Goal: Consume media (video, audio)

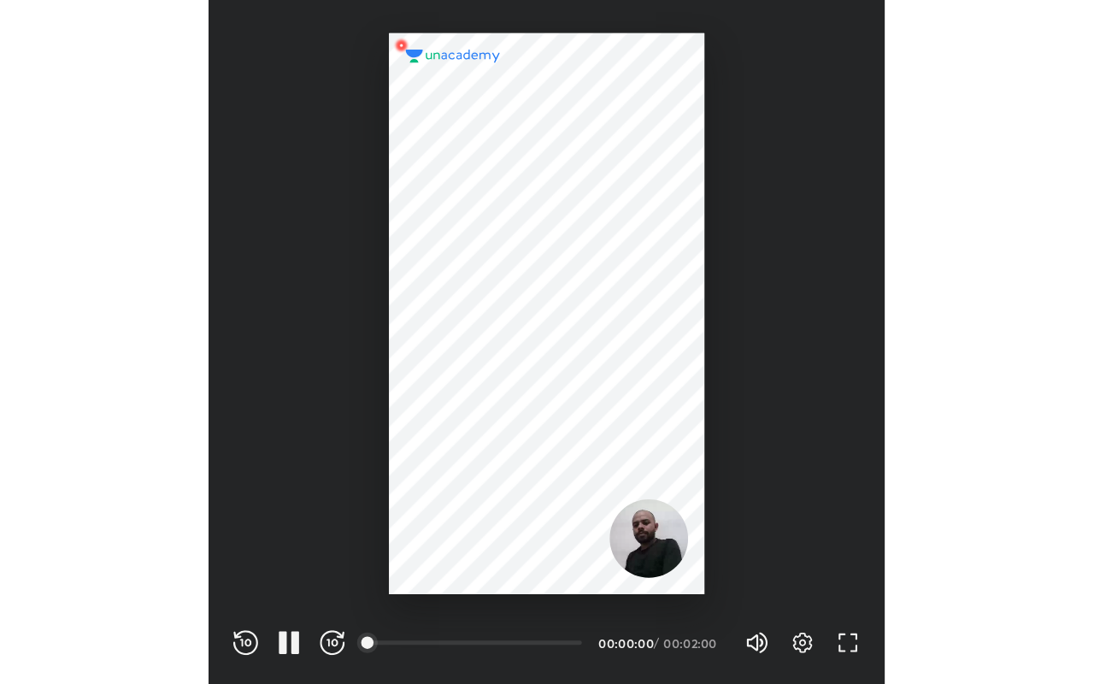
scroll to position [567, 561]
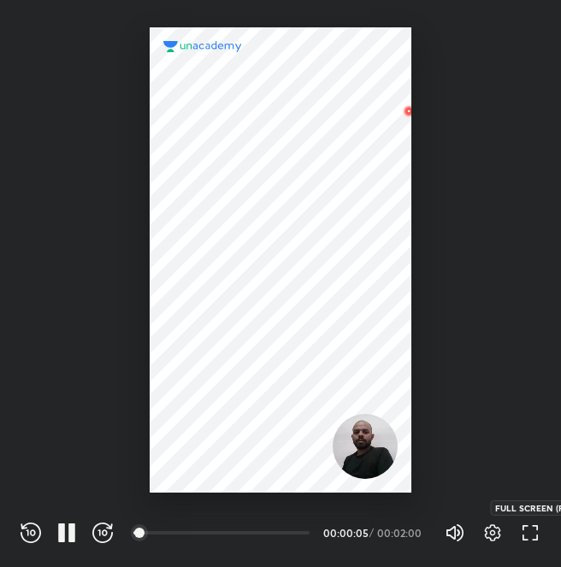
click at [526, 533] on icon "button" at bounding box center [530, 532] width 21 height 21
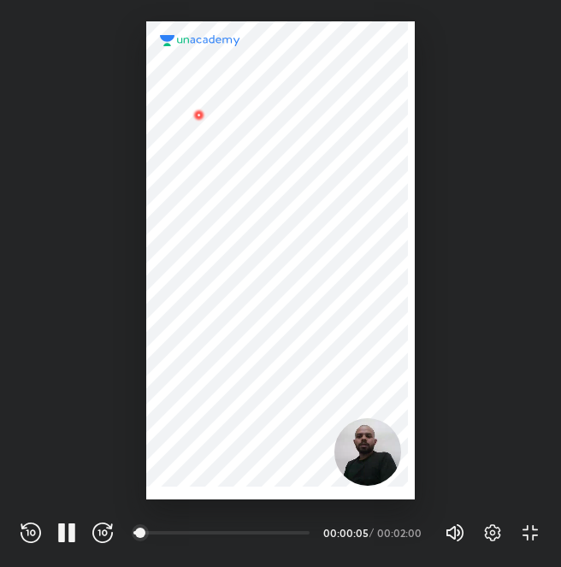
scroll to position [684, 1094]
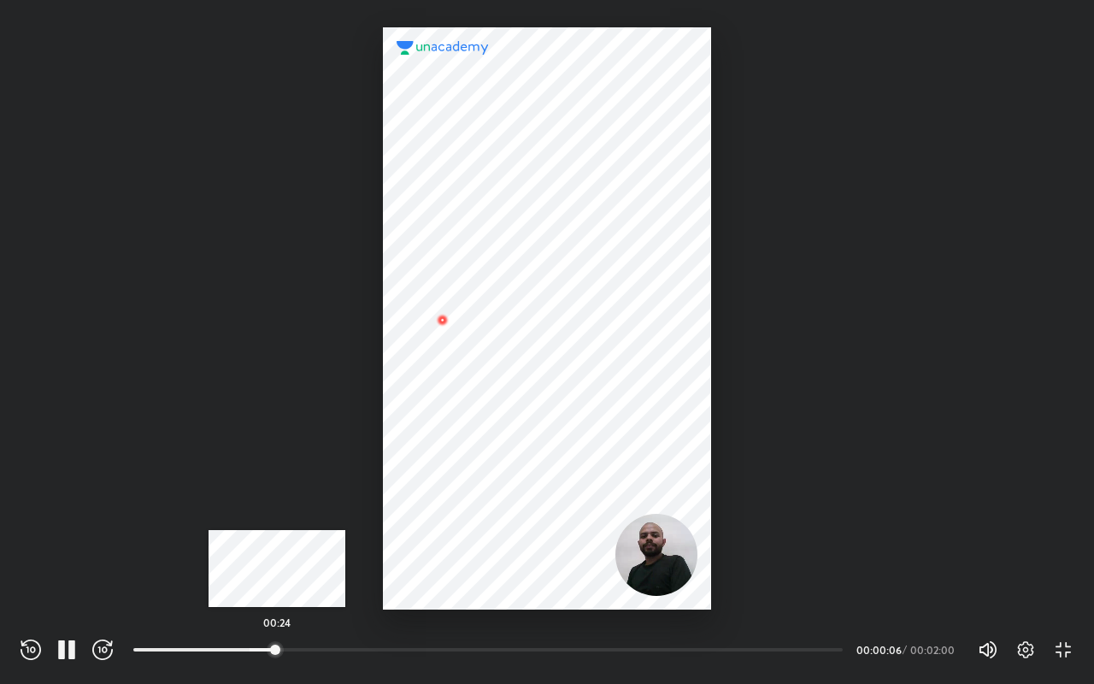
drag, startPoint x: 250, startPoint y: 652, endPoint x: 297, endPoint y: 657, distance: 48.1
click at [297, 566] on div "00:24" at bounding box center [487, 649] width 709 height 17
drag, startPoint x: 315, startPoint y: 657, endPoint x: 325, endPoint y: 657, distance: 10.3
click at [325, 566] on div "00:28" at bounding box center [487, 649] width 709 height 17
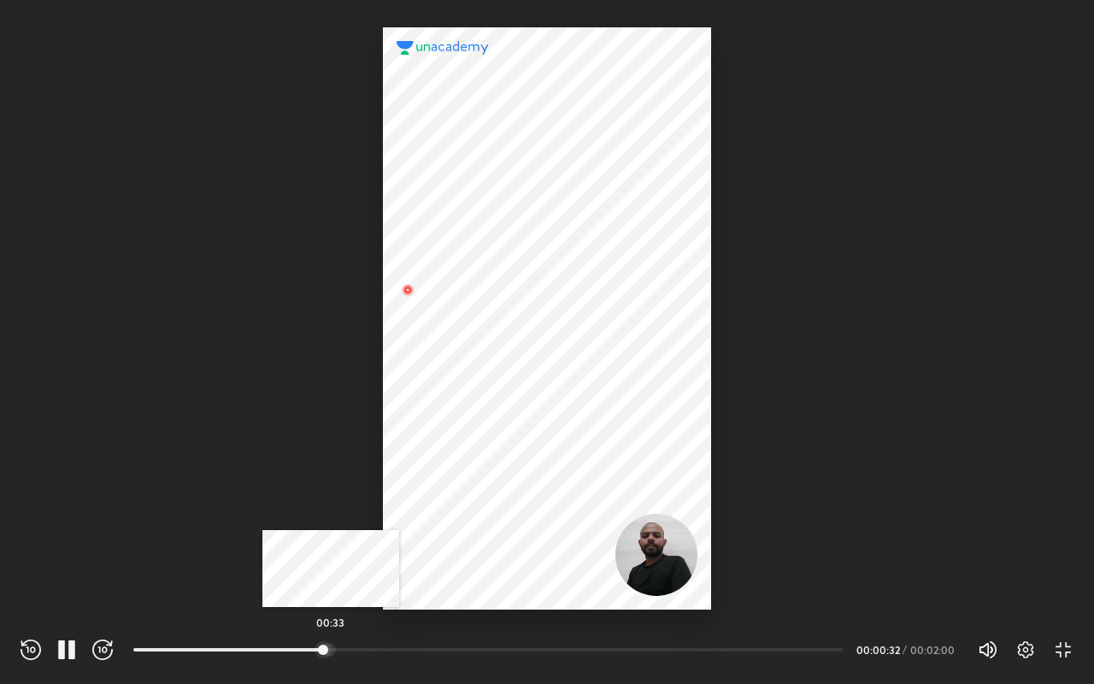
click at [333, 566] on div "00:33" at bounding box center [487, 649] width 709 height 17
click at [383, 566] on div at bounding box center [376, 650] width 14 height 14
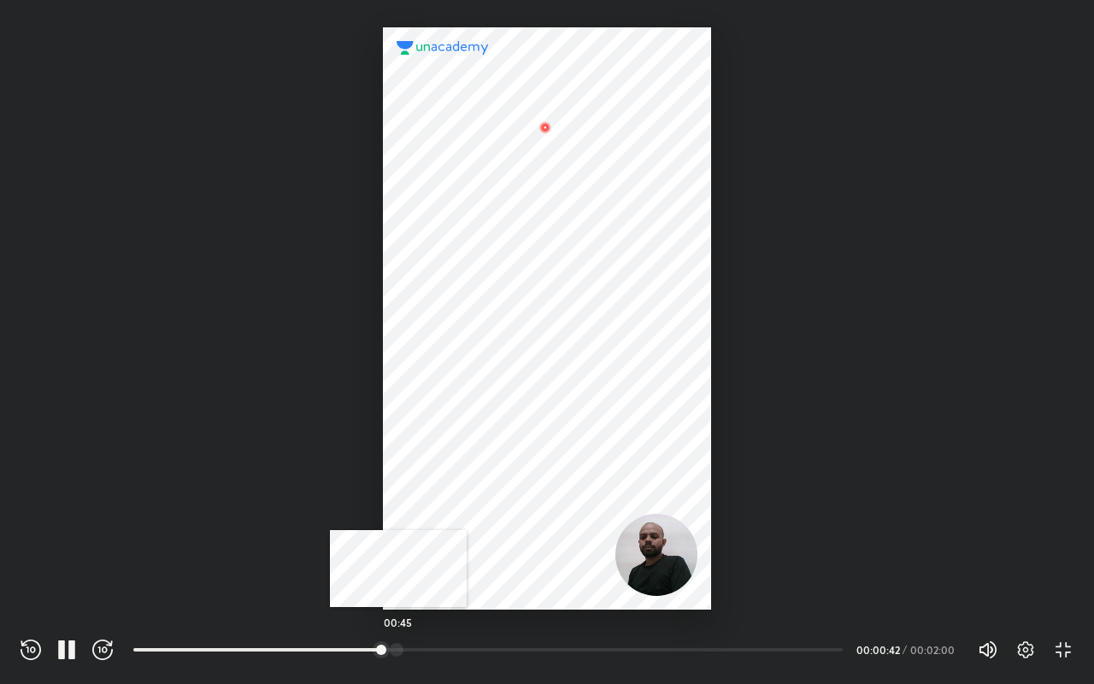
click at [398, 566] on div at bounding box center [397, 650] width 14 height 14
click at [414, 566] on div at bounding box center [412, 650] width 14 height 14
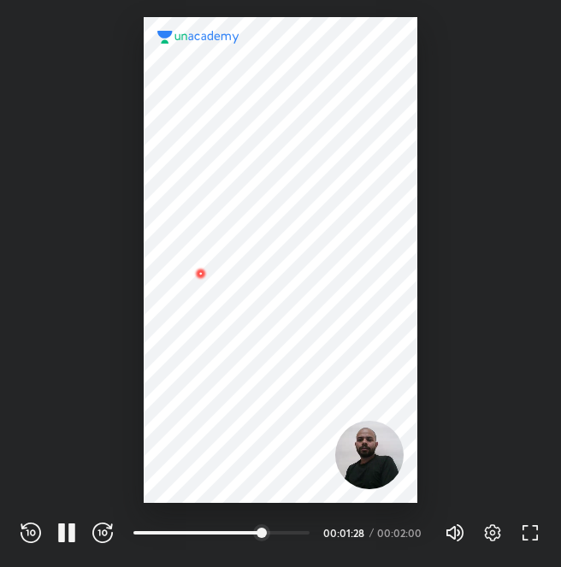
scroll to position [567, 561]
click at [55, 527] on div "REWIND (J) PAUSE (K) FORWARD (L)" at bounding box center [67, 532] width 92 height 21
click at [56, 527] on div "REWIND (J) PAUSE (K) FORWARD (L)" at bounding box center [67, 532] width 92 height 21
